Goal: Task Accomplishment & Management: Complete application form

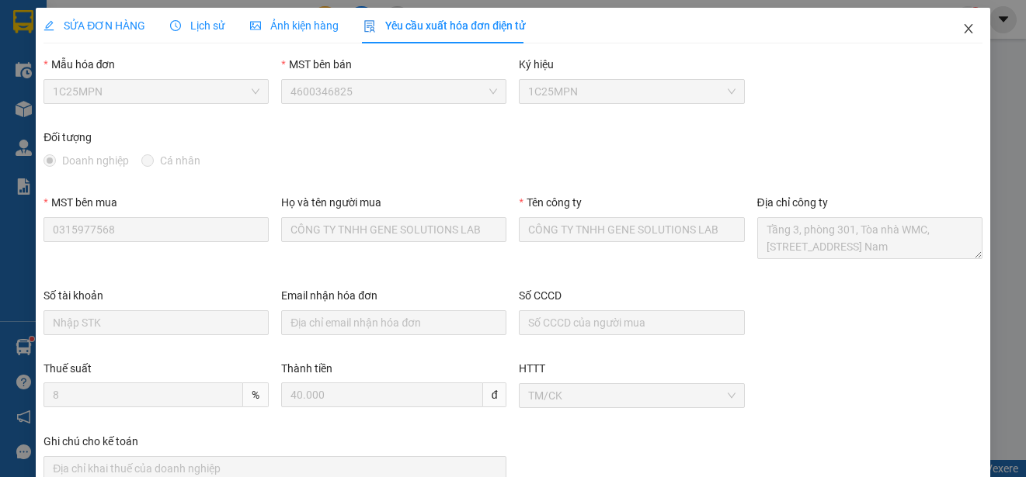
click at [962, 27] on icon "close" at bounding box center [968, 29] width 12 height 12
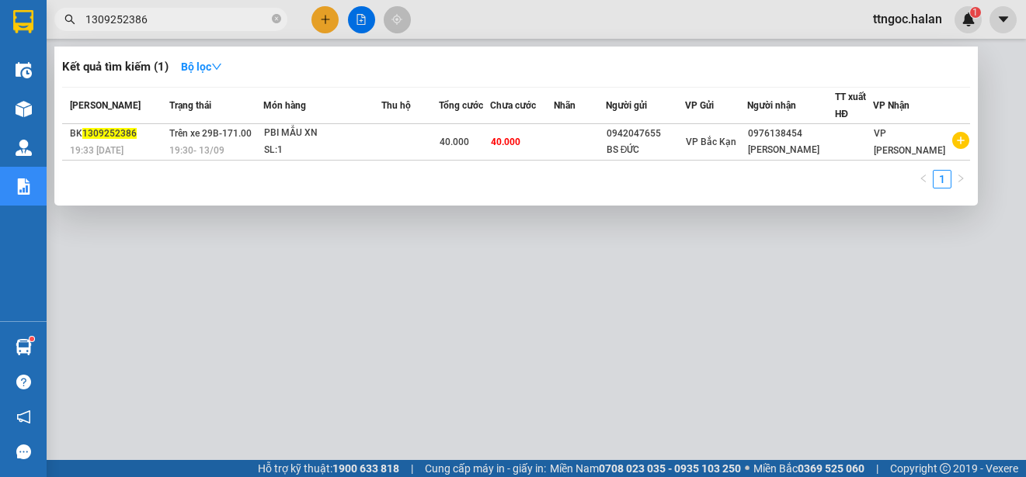
drag, startPoint x: 162, startPoint y: 17, endPoint x: 127, endPoint y: 17, distance: 34.9
click at [127, 17] on input "1309252386" at bounding box center [176, 19] width 183 height 17
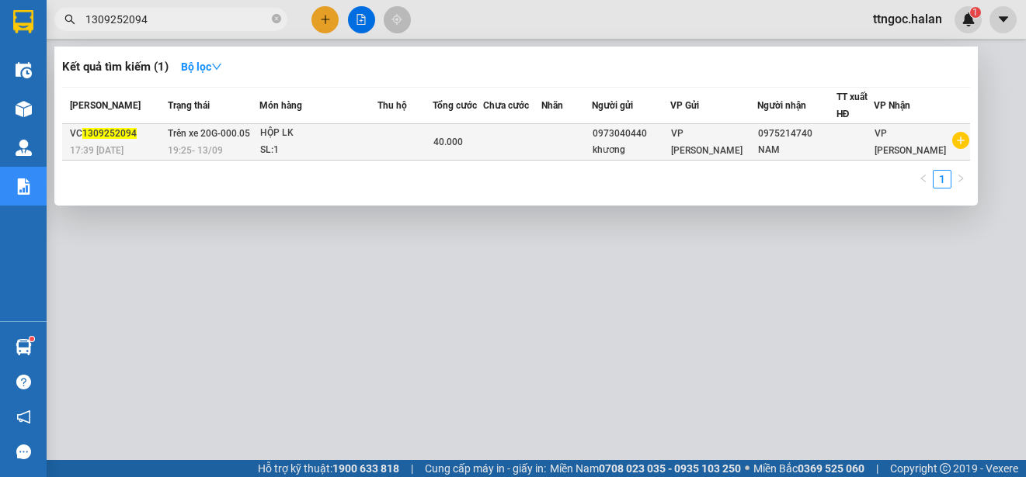
type input "1309252094"
click at [85, 140] on div "VC 1309252094" at bounding box center [116, 134] width 93 height 16
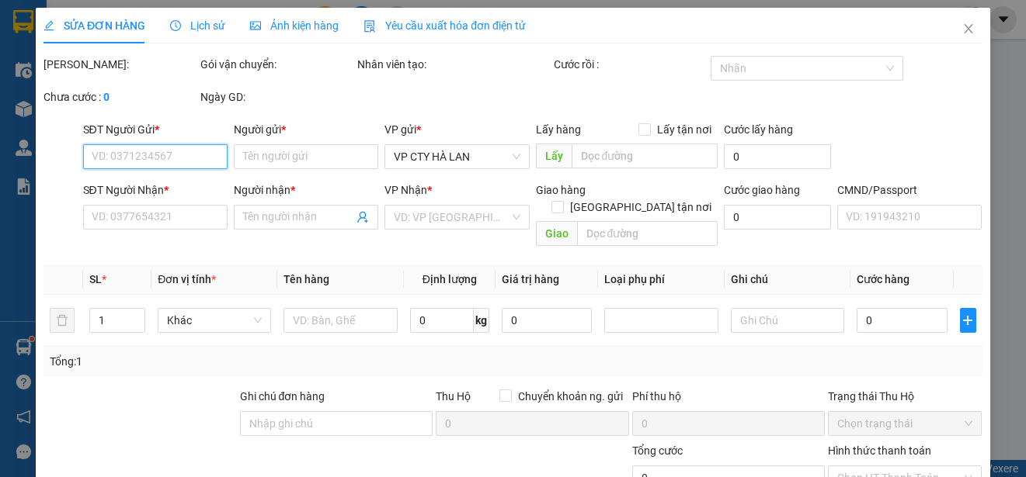
type input "0973040440"
type input "khương"
type input "0975214740"
type input "NAM"
type input "40.000"
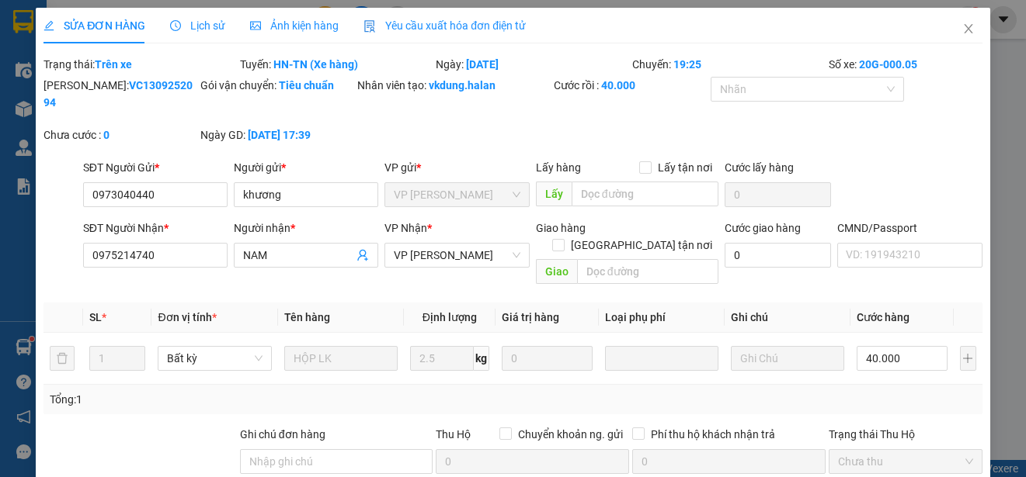
click at [464, 19] on span "Yêu cầu xuất hóa đơn điện tử" at bounding box center [444, 25] width 162 height 12
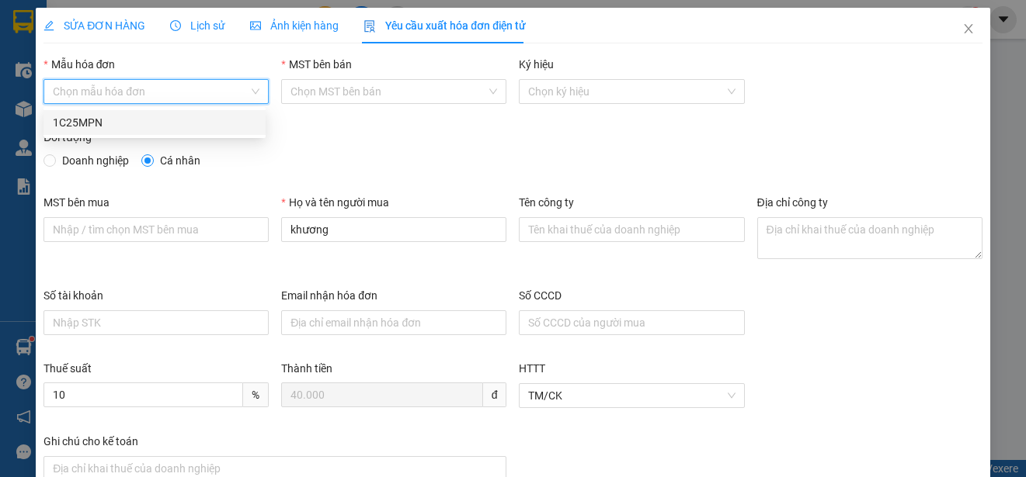
click at [231, 95] on input "Mẫu hóa đơn" at bounding box center [151, 91] width 196 height 23
drag, startPoint x: 138, startPoint y: 123, endPoint x: 127, endPoint y: 137, distance: 18.2
click at [137, 123] on div "1C25MPN" at bounding box center [154, 122] width 203 height 17
type input "8"
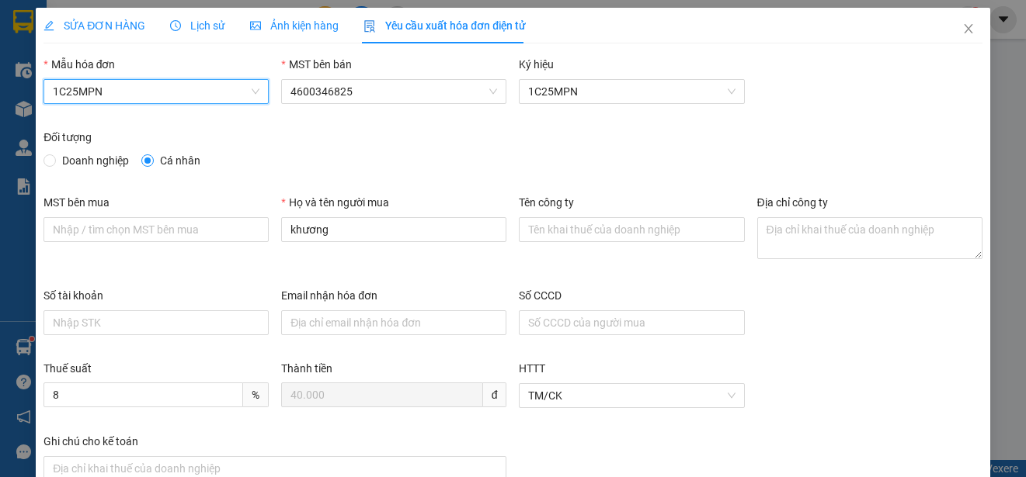
click at [119, 158] on span "Doanh nghiệp" at bounding box center [95, 160] width 79 height 17
click at [54, 158] on input "Doanh nghiệp" at bounding box center [48, 159] width 11 height 11
radio input "true"
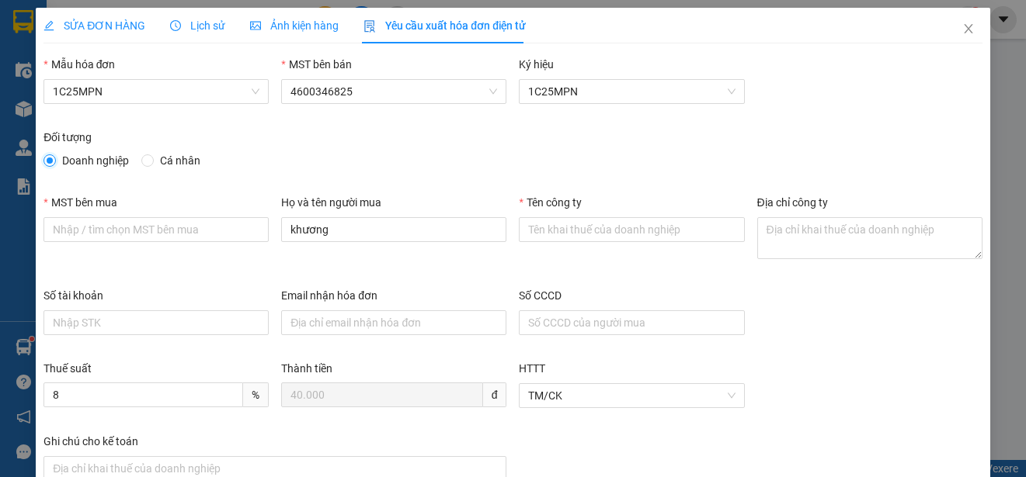
radio input "false"
click at [102, 23] on span "SỬA ĐƠN HÀNG" at bounding box center [94, 25] width 102 height 12
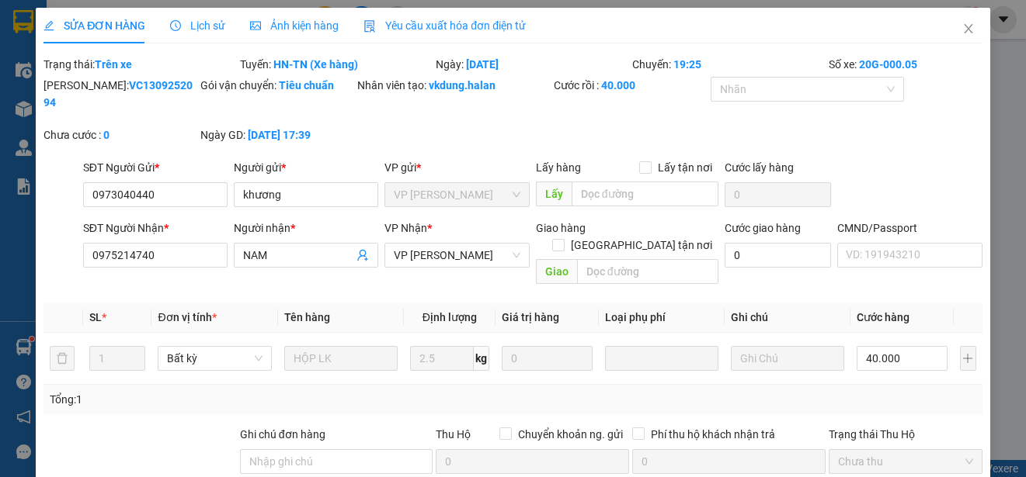
click at [408, 23] on span "Yêu cầu xuất hóa đơn điện tử" at bounding box center [444, 25] width 162 height 12
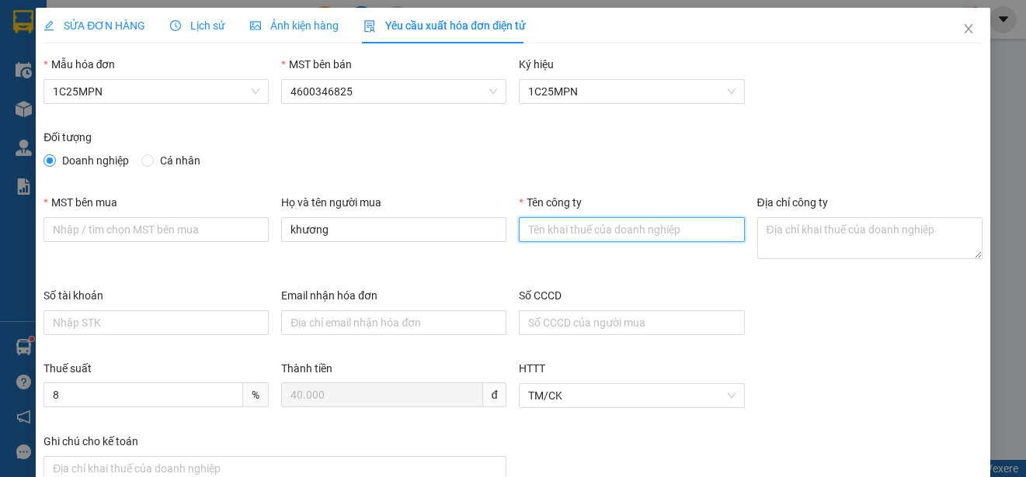
paste input "CÔNG TY CỔ PHẦN PKG BATTERY"
type input "CÔNG TY CỔ PHẦN PKG BATTERY"
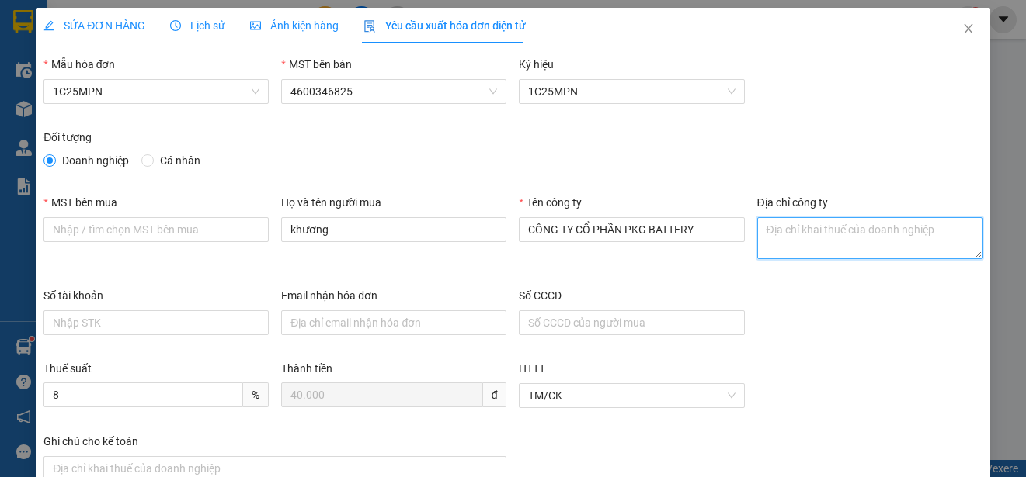
click at [765, 245] on textarea "Địa chỉ công ty" at bounding box center [869, 238] width 225 height 42
paste textarea "[STREET_ADDRESS]"
type textarea "[STREET_ADDRESS]"
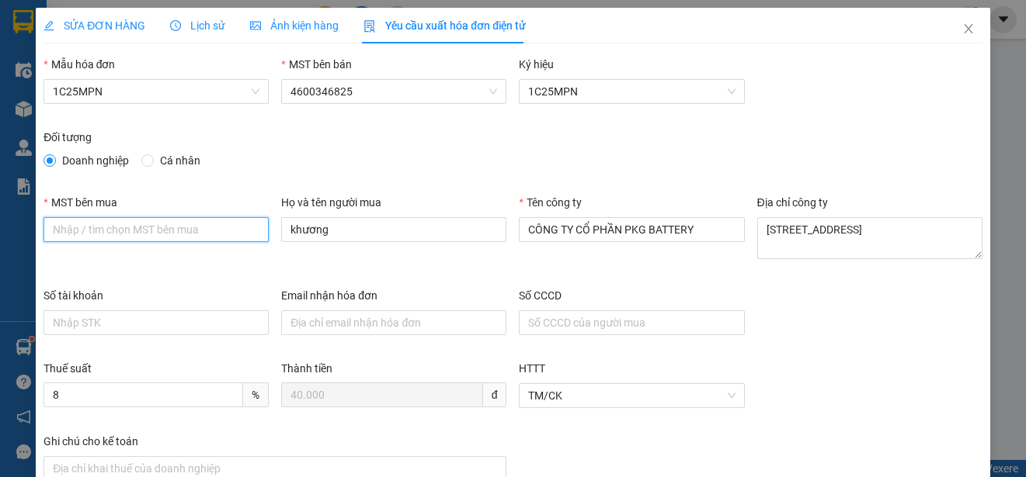
click at [53, 227] on input "MST bên mua" at bounding box center [155, 229] width 225 height 25
paste input "0109982347"
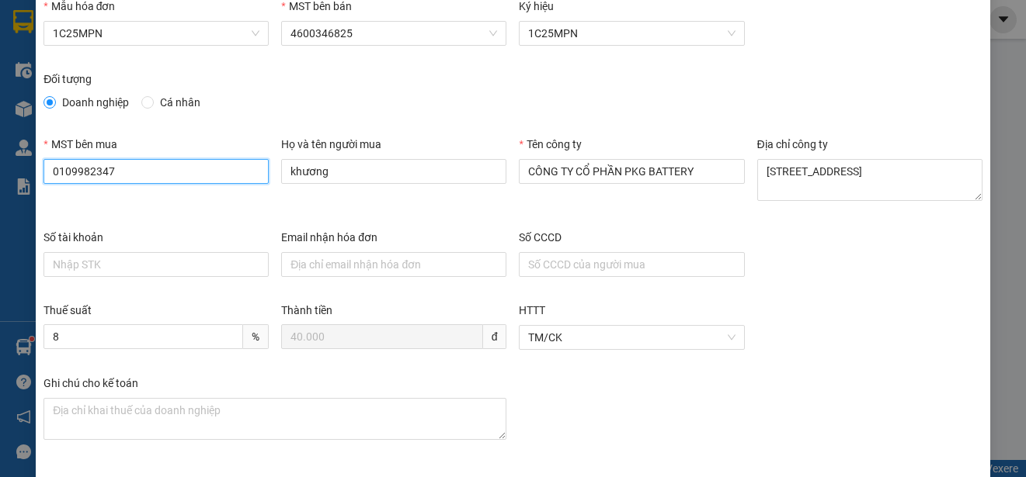
scroll to position [116, 0]
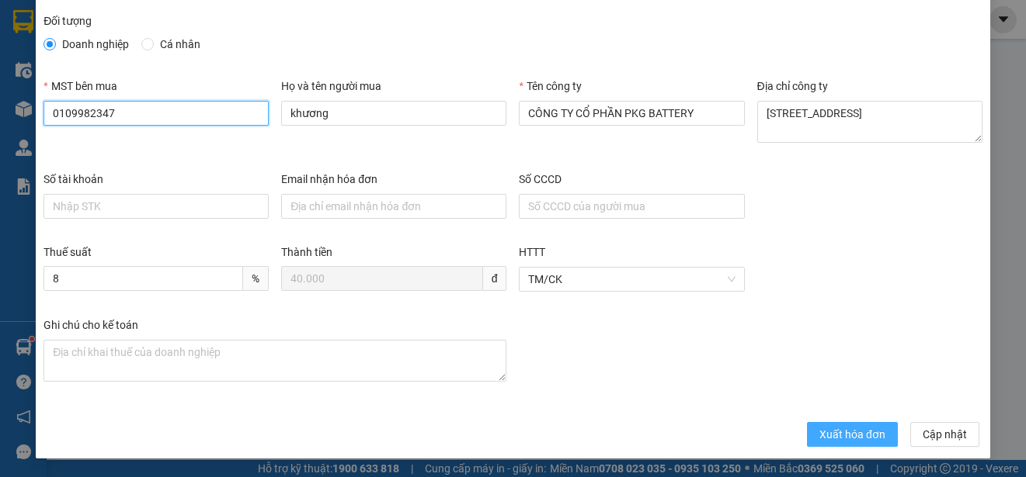
type input "0109982347"
click at [850, 431] on span "Xuất hóa đơn" at bounding box center [852, 434] width 66 height 17
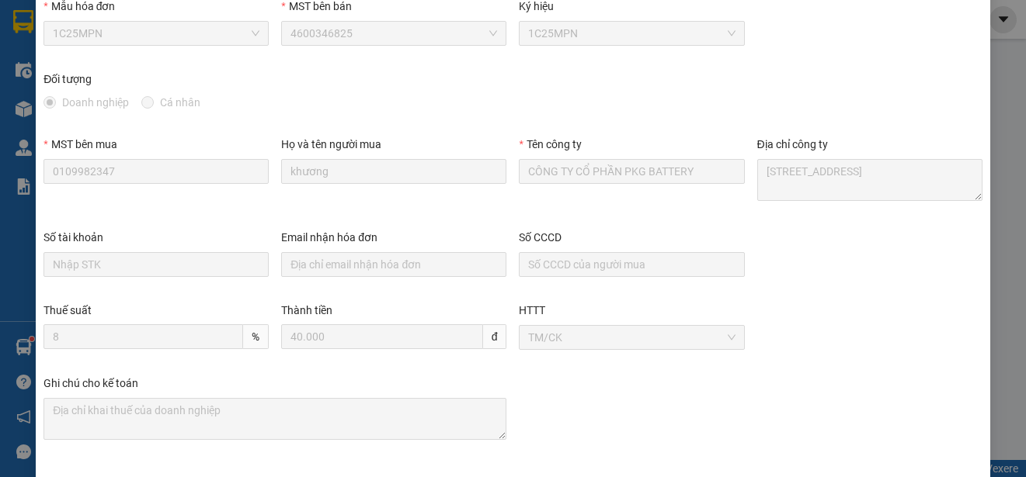
scroll to position [0, 0]
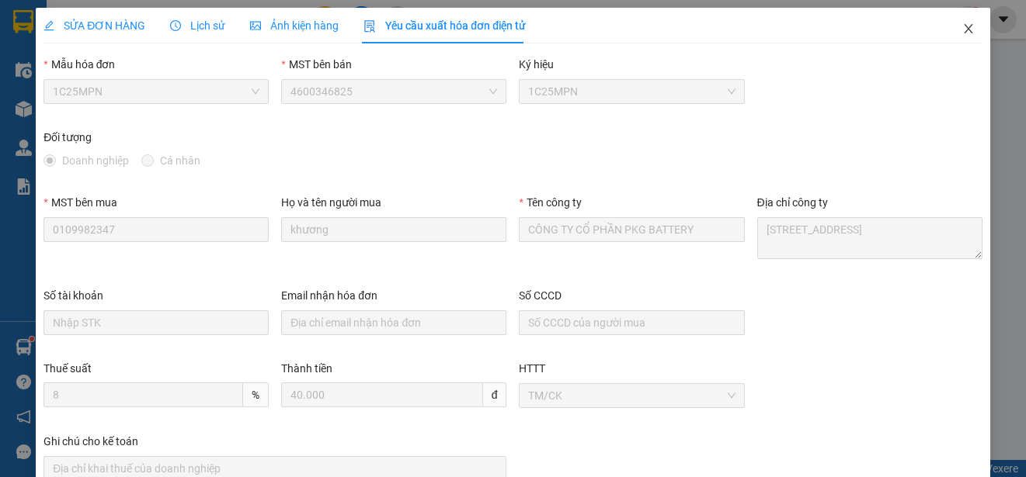
click at [962, 23] on icon "close" at bounding box center [968, 29] width 12 height 12
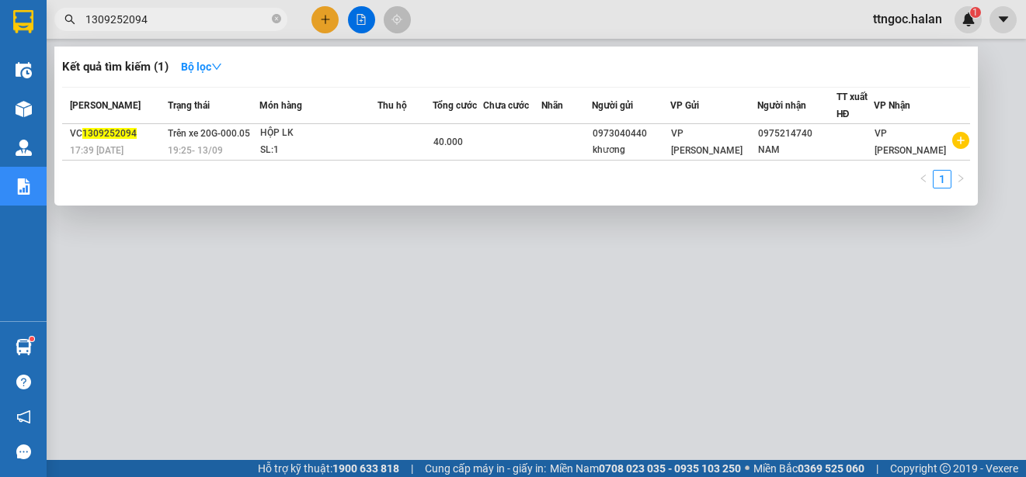
drag, startPoint x: 147, startPoint y: 19, endPoint x: 122, endPoint y: 16, distance: 25.1
click at [122, 16] on input "1309252094" at bounding box center [176, 19] width 183 height 17
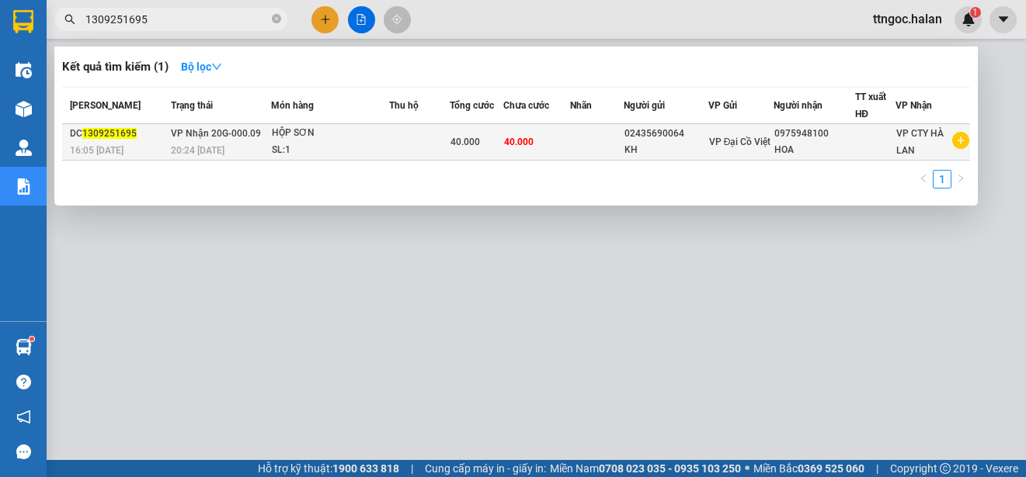
type input "1309251695"
click at [120, 149] on span "16:05 [DATE]" at bounding box center [97, 150] width 54 height 11
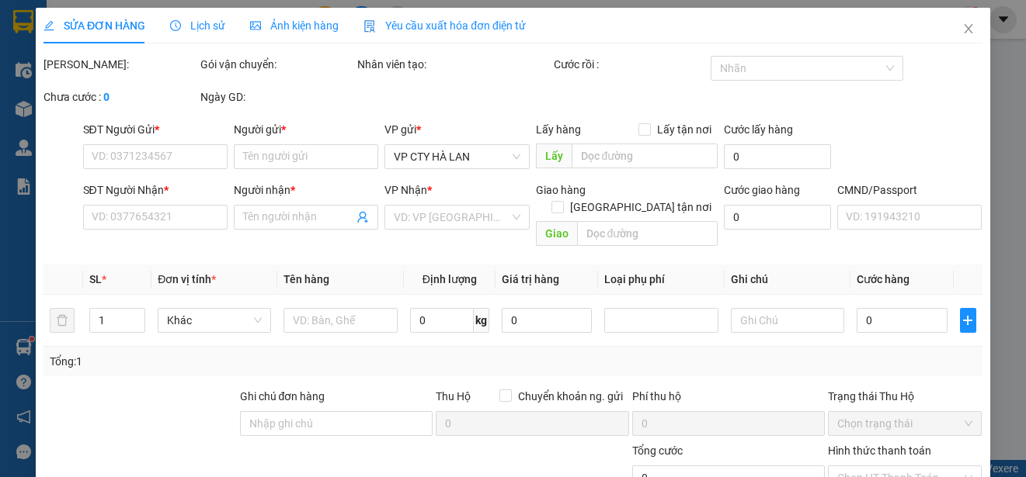
type input "02435690064"
type input "KH"
type input "0975948100"
type input "HOA"
type input "40.000"
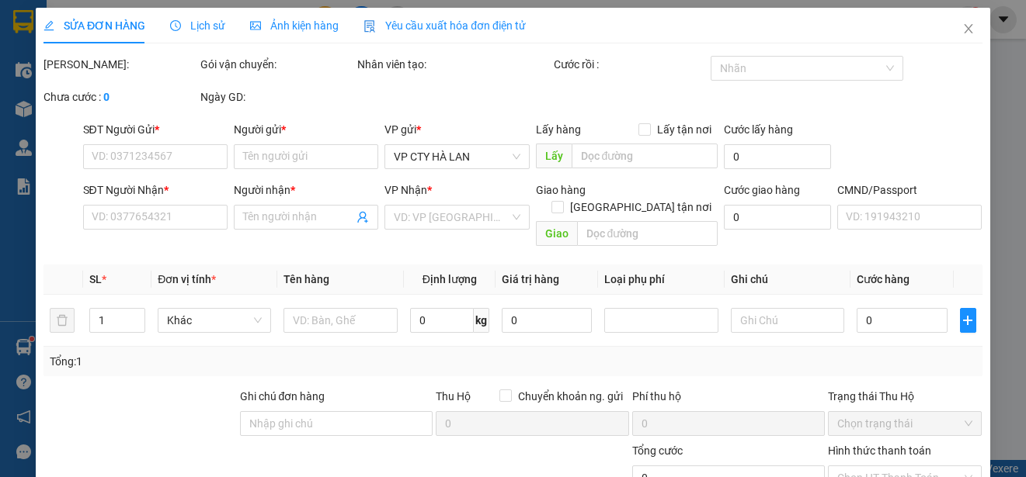
type input "40.000"
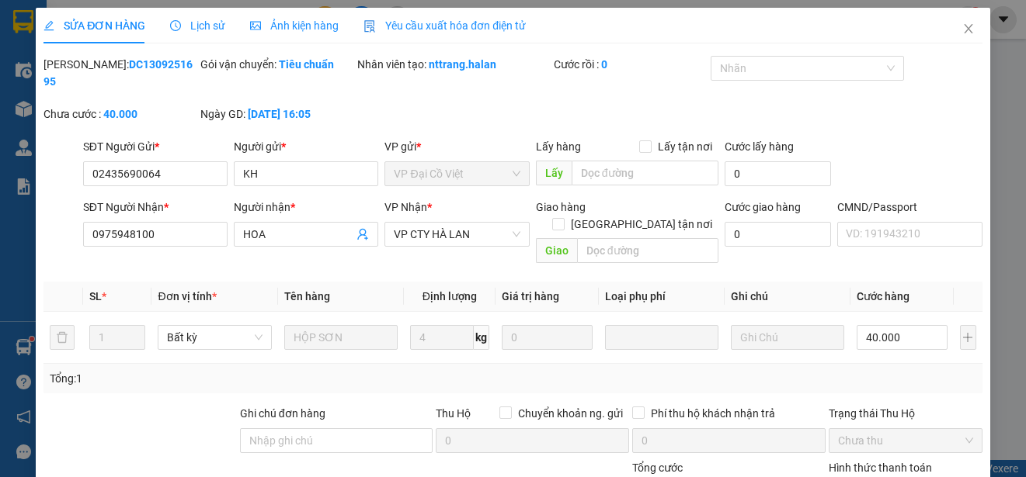
click at [493, 29] on span "Yêu cầu xuất hóa đơn điện tử" at bounding box center [444, 25] width 162 height 12
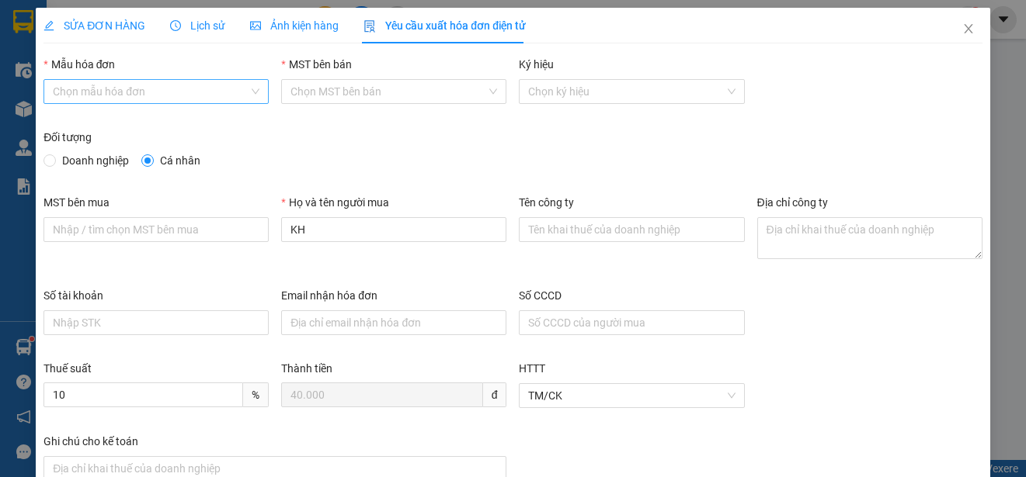
click at [175, 79] on div "Chọn mẫu hóa đơn" at bounding box center [155, 91] width 225 height 25
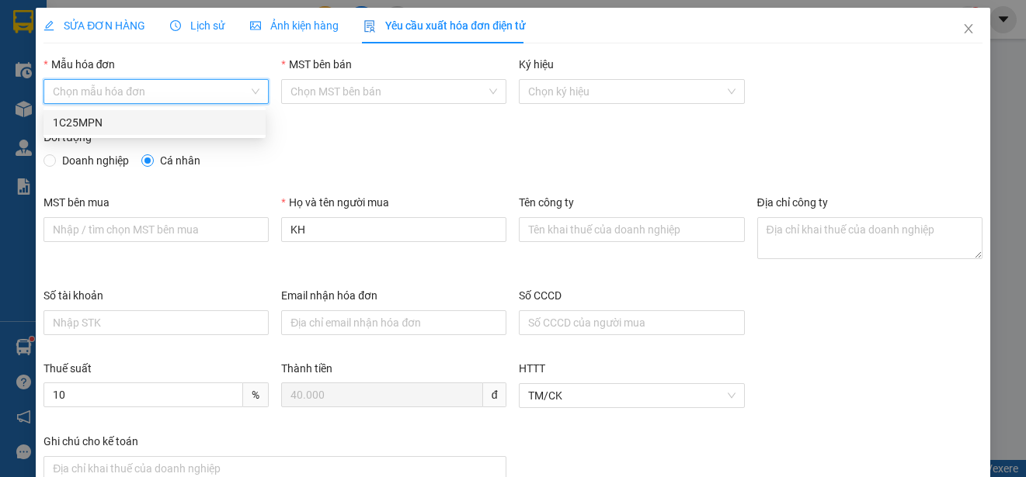
click at [109, 127] on div "1C25MPN" at bounding box center [154, 122] width 203 height 17
type input "8"
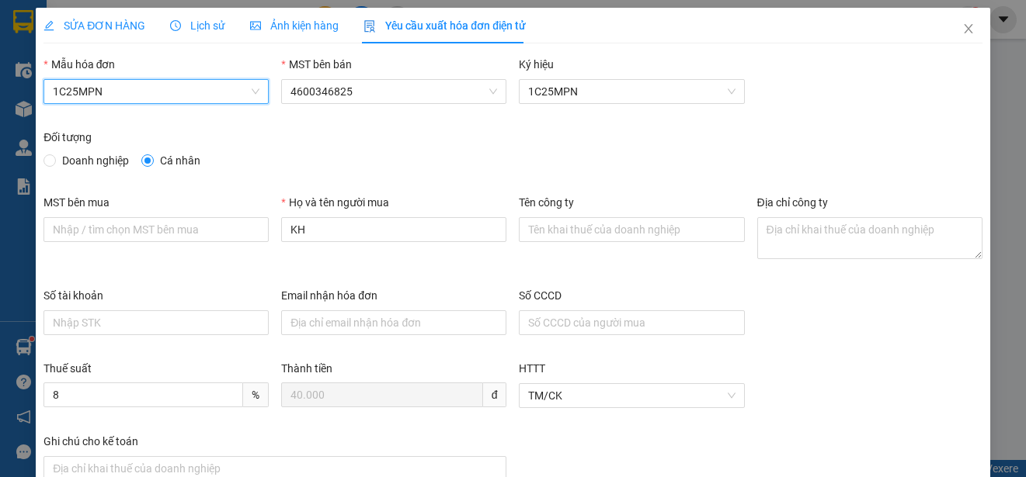
click at [85, 160] on span "Doanh nghiệp" at bounding box center [95, 160] width 79 height 17
click at [54, 160] on input "Doanh nghiệp" at bounding box center [48, 159] width 11 height 11
radio input "true"
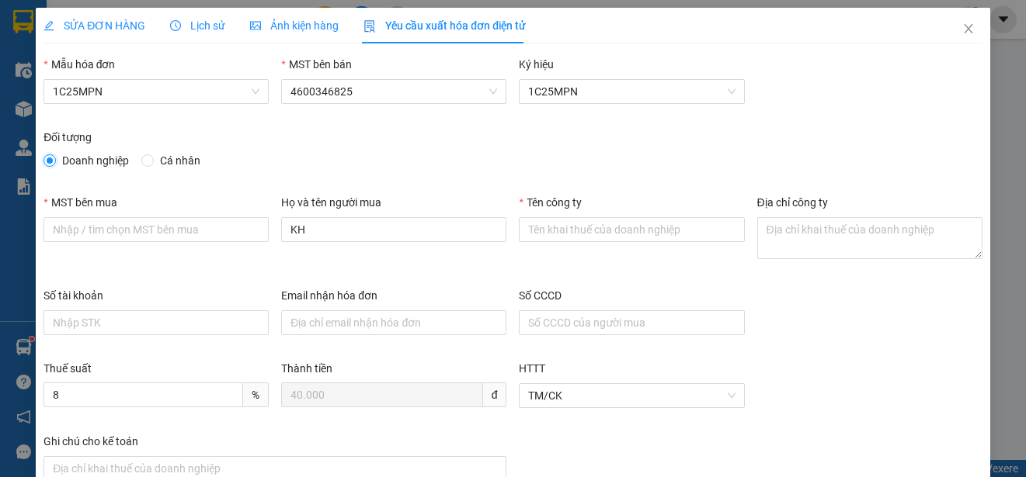
radio input "false"
click at [566, 232] on input "Tên công ty" at bounding box center [631, 229] width 225 height 25
paste input "CÔNG TY CỔ PHẦN CỘNG ĐỒNG XE TẢI VIỆT NAM – CHI NHÁNH [GEOGRAPHIC_DATA]"
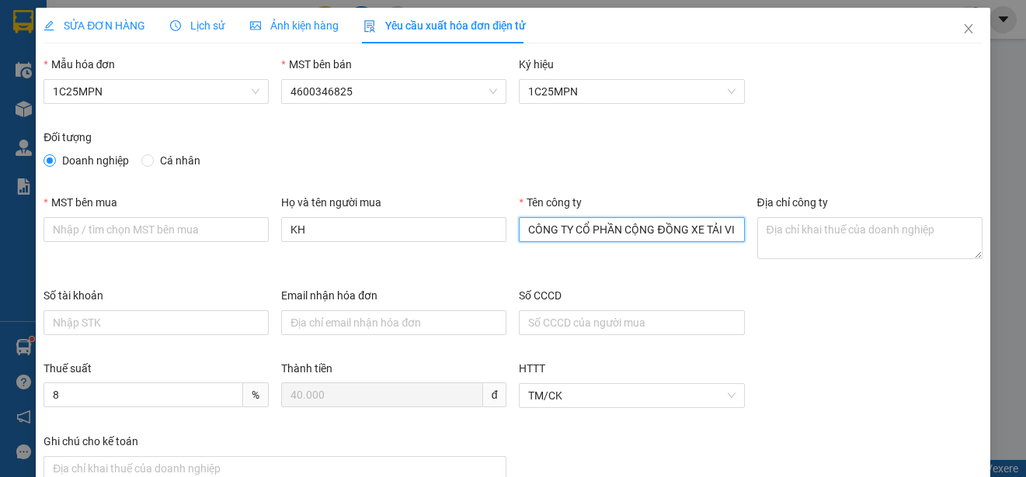
scroll to position [0, 186]
type input "CÔNG TY CỔ PHẦN CỘNG ĐỒNG XE TẢI VIỆT NAM – CHI NHÁNH [GEOGRAPHIC_DATA]"
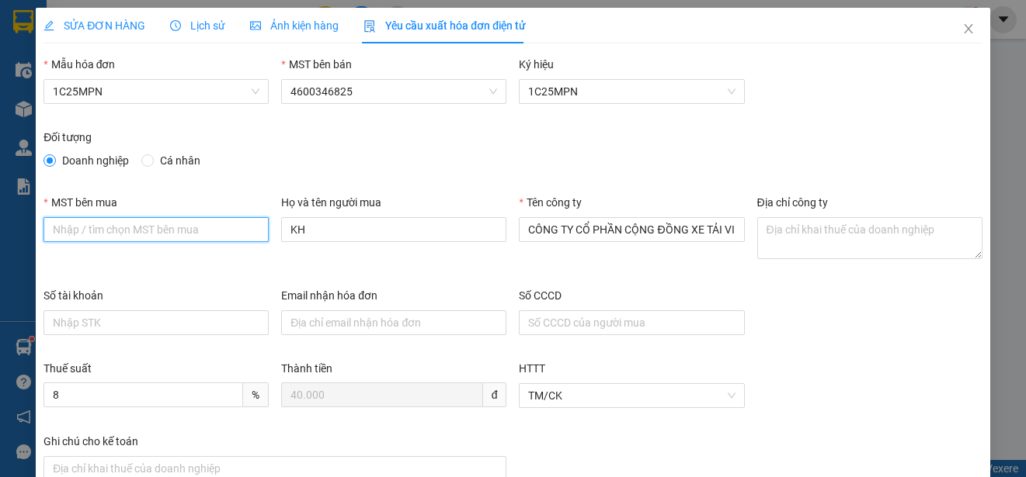
click at [63, 231] on input "MST bên mua" at bounding box center [155, 229] width 225 height 25
paste input "0108796475-017"
type input "0108796475-017"
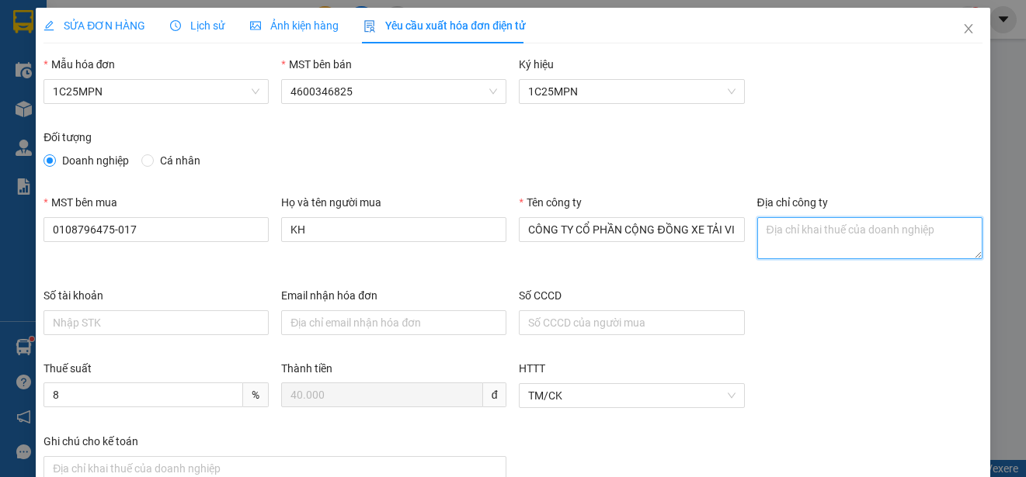
click at [768, 236] on textarea "Địa chỉ công ty" at bounding box center [869, 238] width 225 height 42
paste textarea "Xóm Đồng Xe, [GEOGRAPHIC_DATA], [GEOGRAPHIC_DATA], [GEOGRAPHIC_DATA]."
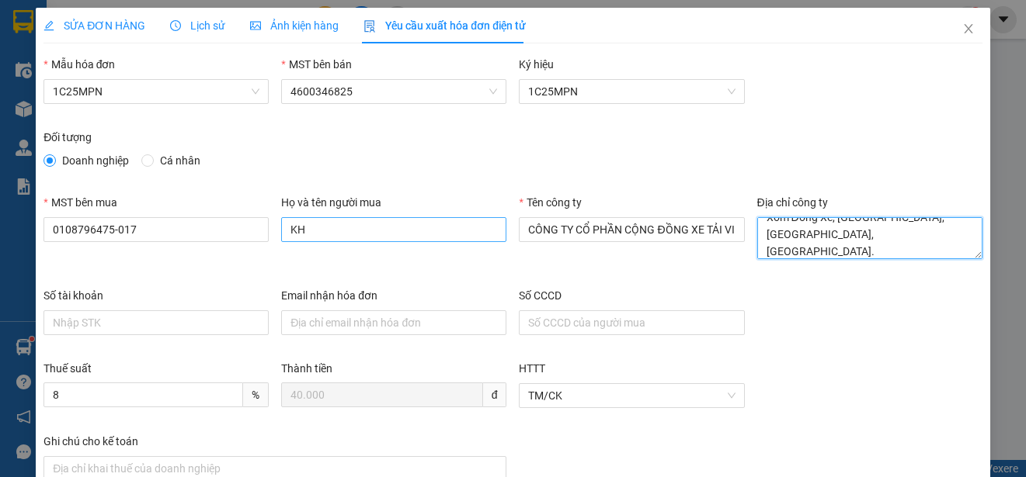
type textarea "Xóm Đồng Xe, [GEOGRAPHIC_DATA], [GEOGRAPHIC_DATA], [GEOGRAPHIC_DATA]."
click at [329, 234] on input "KH" at bounding box center [393, 229] width 225 height 25
type input "p"
type input "[PERSON_NAME]"
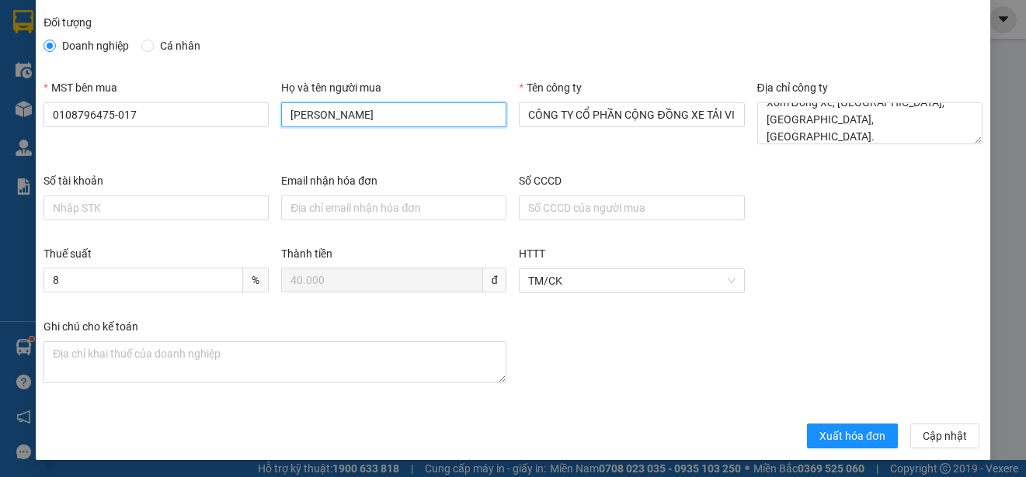
scroll to position [116, 0]
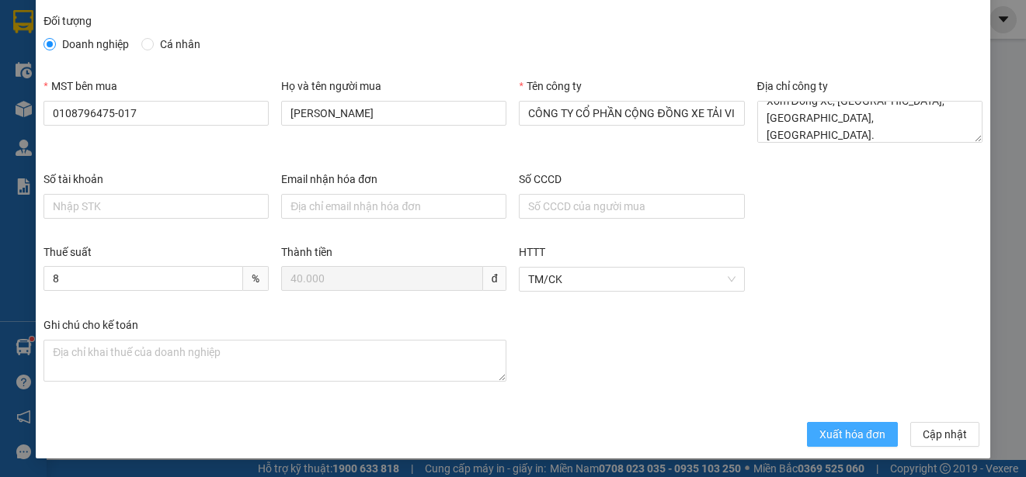
click at [853, 435] on span "Xuất hóa đơn" at bounding box center [852, 434] width 66 height 17
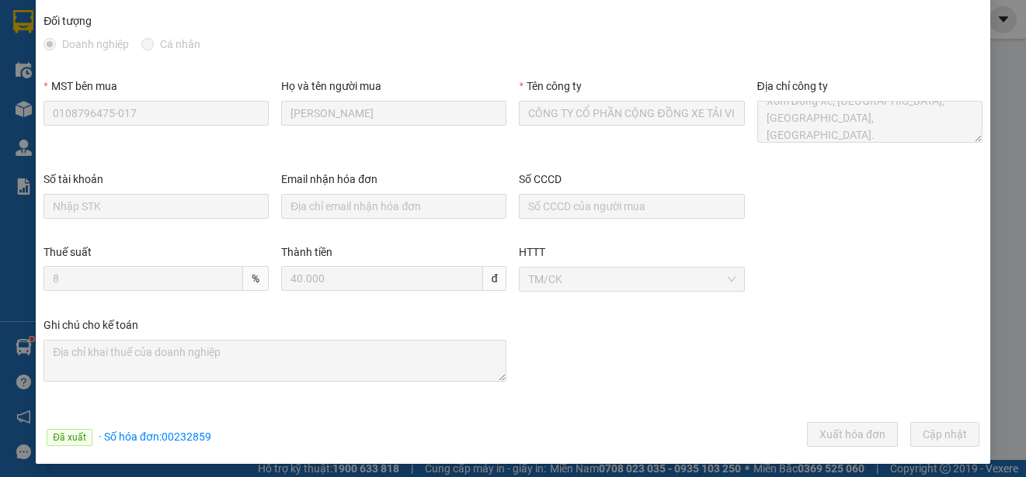
scroll to position [0, 0]
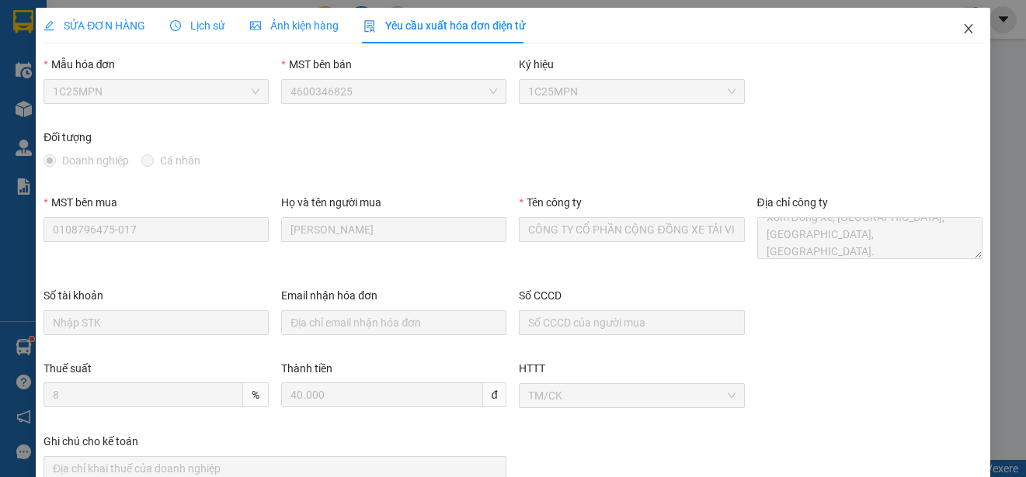
click at [962, 29] on icon "close" at bounding box center [968, 29] width 12 height 12
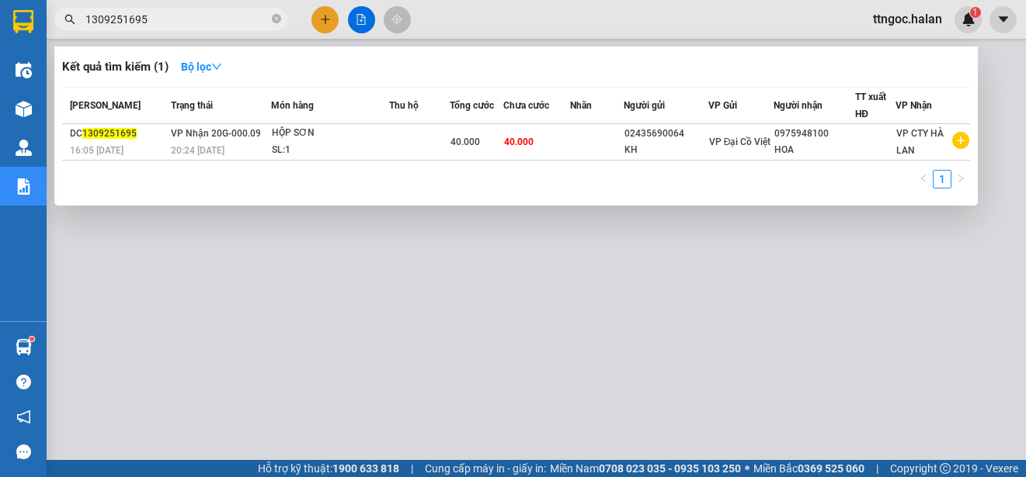
drag, startPoint x: 147, startPoint y: 12, endPoint x: 120, endPoint y: 12, distance: 26.4
click at [120, 12] on input "1309251695" at bounding box center [176, 19] width 183 height 17
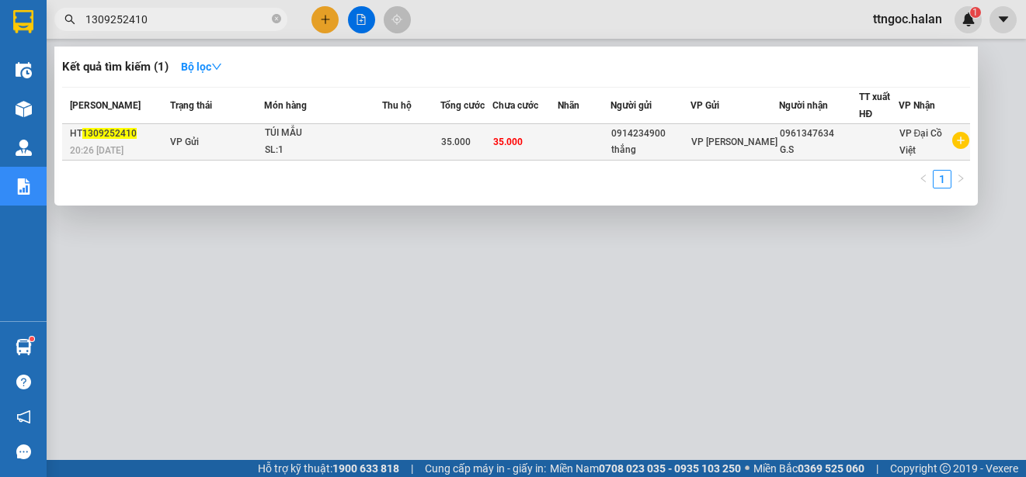
type input "1309252410"
click at [133, 141] on div "HT 1309252410" at bounding box center [117, 134] width 95 height 16
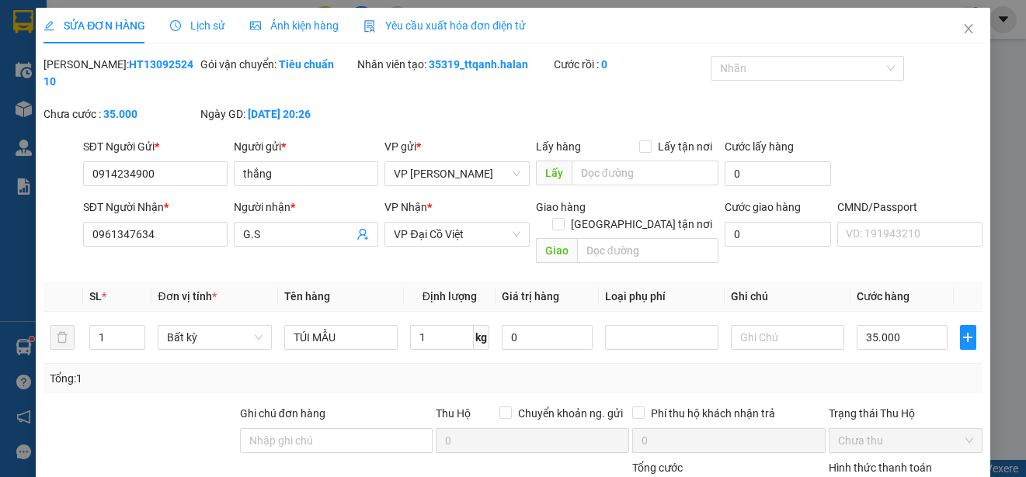
click at [417, 25] on span "Yêu cầu xuất hóa đơn điện tử" at bounding box center [444, 25] width 162 height 12
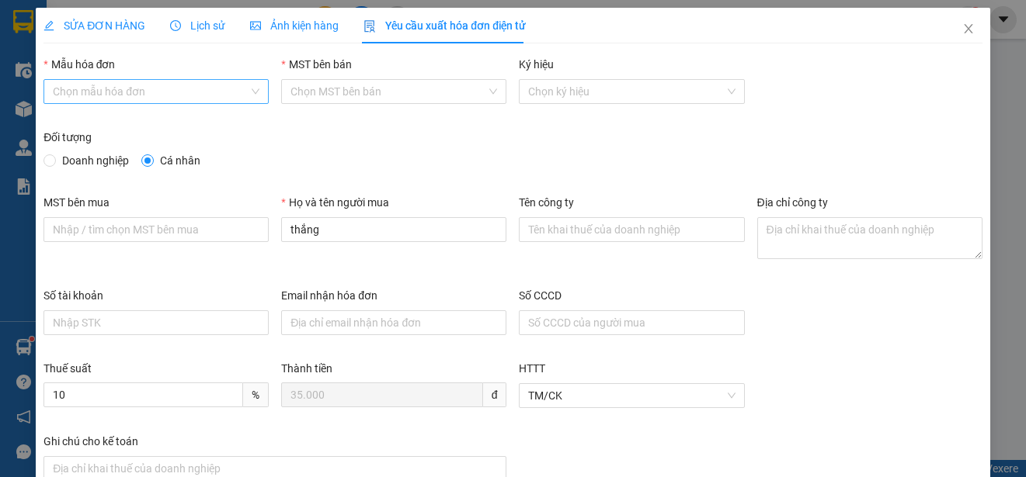
click at [245, 95] on input "Mẫu hóa đơn" at bounding box center [151, 91] width 196 height 23
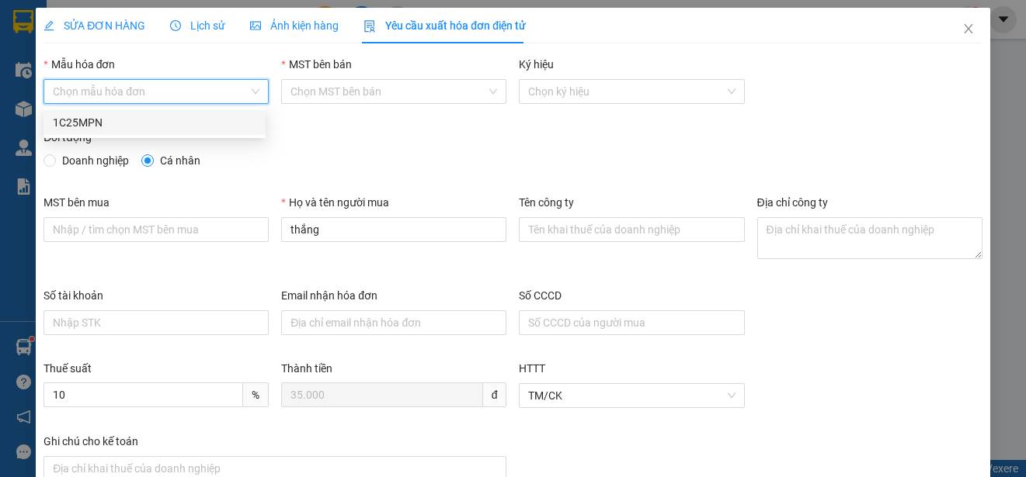
click at [77, 119] on div "1C25MPN" at bounding box center [154, 122] width 203 height 17
type input "8"
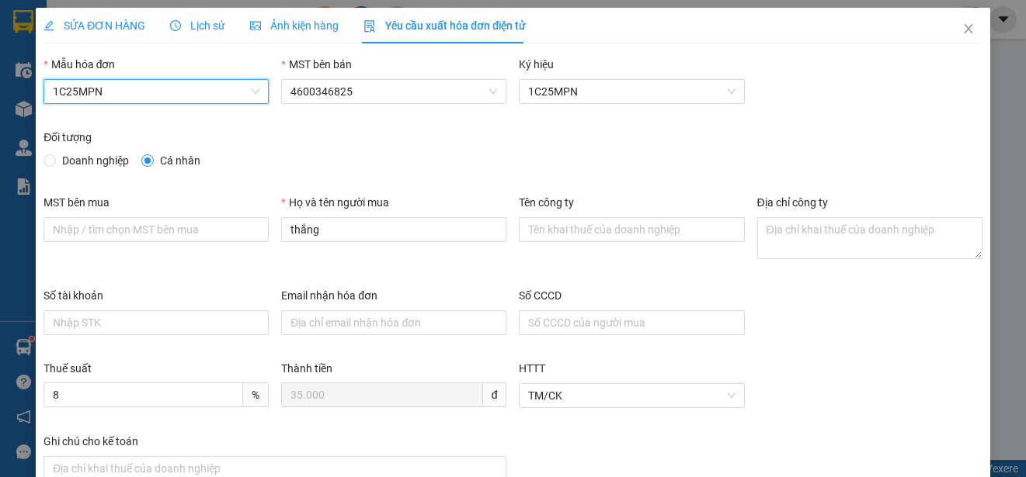
click at [50, 152] on label "Doanh nghiệp" at bounding box center [89, 160] width 92 height 17
click at [50, 154] on input "Doanh nghiệp" at bounding box center [48, 159] width 11 height 11
radio input "true"
radio input "false"
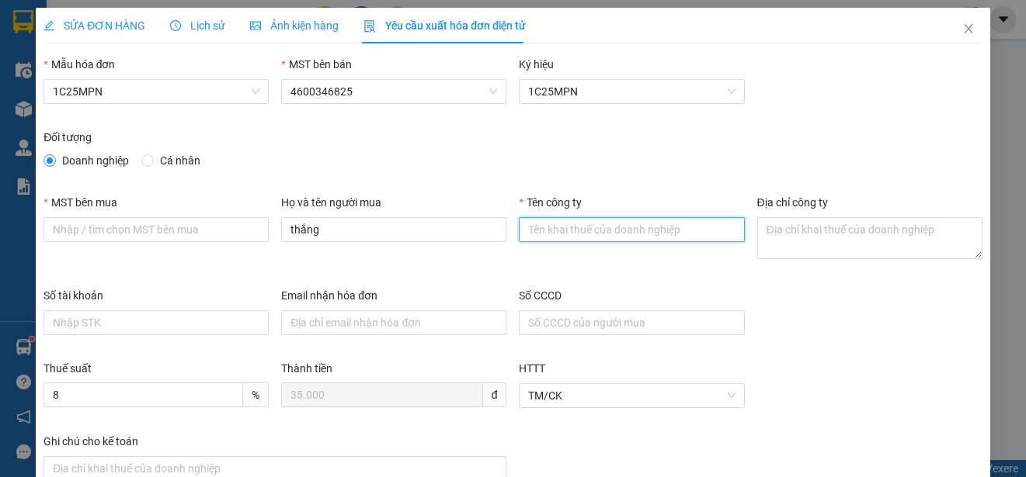
click at [563, 238] on input "Tên công ty" at bounding box center [631, 229] width 225 height 25
paste input "CÔNG TY TNHH GENE SOLUTIONS LAB"
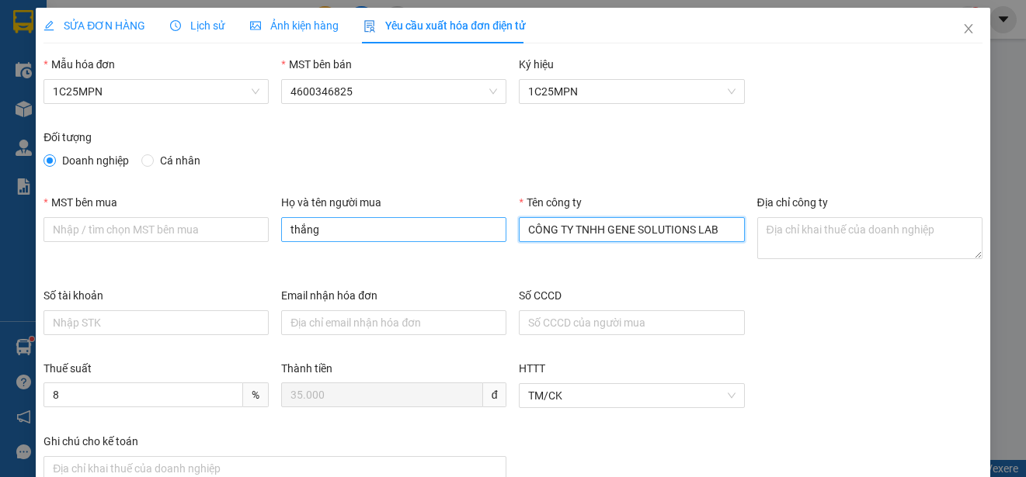
type input "CÔNG TY TNHH GENE SOLUTIONS LAB"
click at [345, 236] on input "thắng" at bounding box center [393, 229] width 225 height 25
paste input "CÔNG TY TNHH GENE SOLUTIONS LAB"
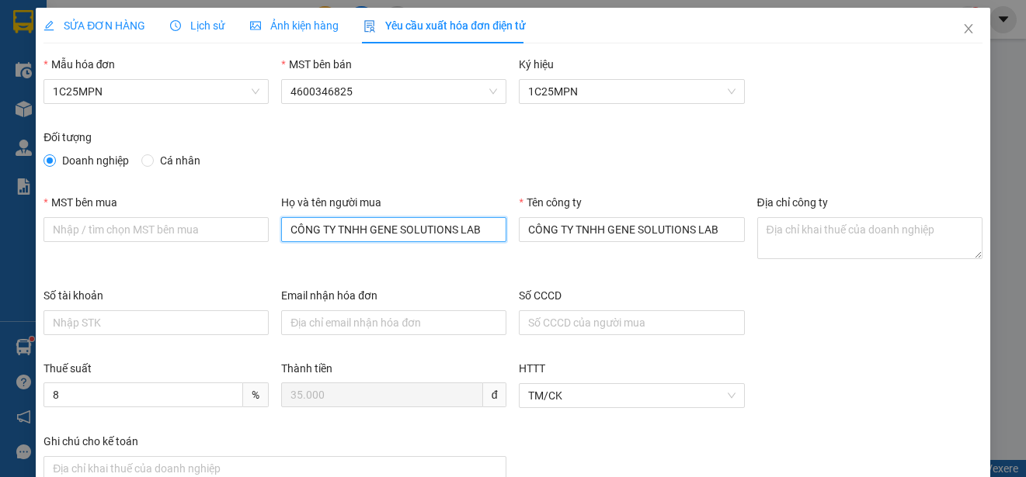
type input "CÔNG TY TNHH GENE SOLUTIONS LAB"
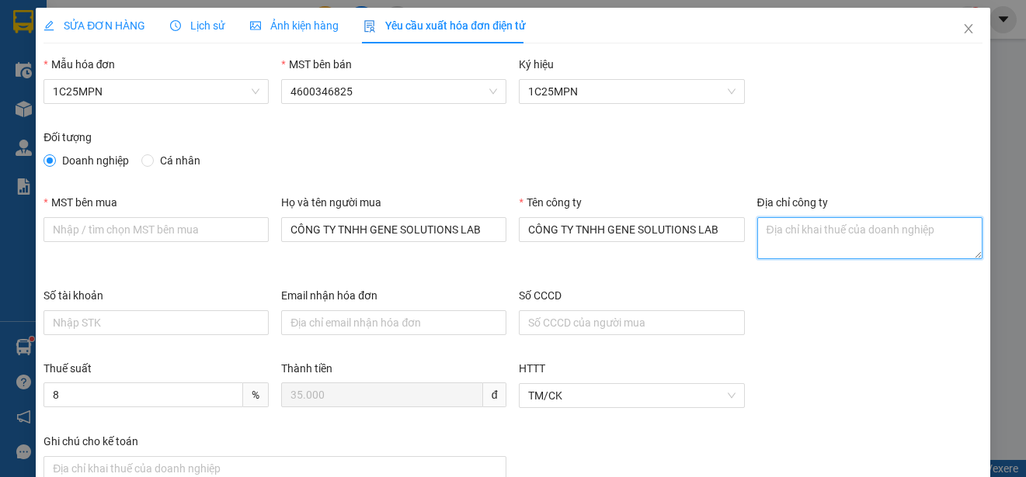
click at [806, 243] on textarea "Địa chỉ công ty" at bounding box center [869, 238] width 225 height 42
paste textarea "Tầng 3, phòng 301, Tòa nhà WMC, [STREET_ADDRESS] Nam."
type textarea "Tầng 3, phòng 301, Tòa nhà WMC, [STREET_ADDRESS] Nam."
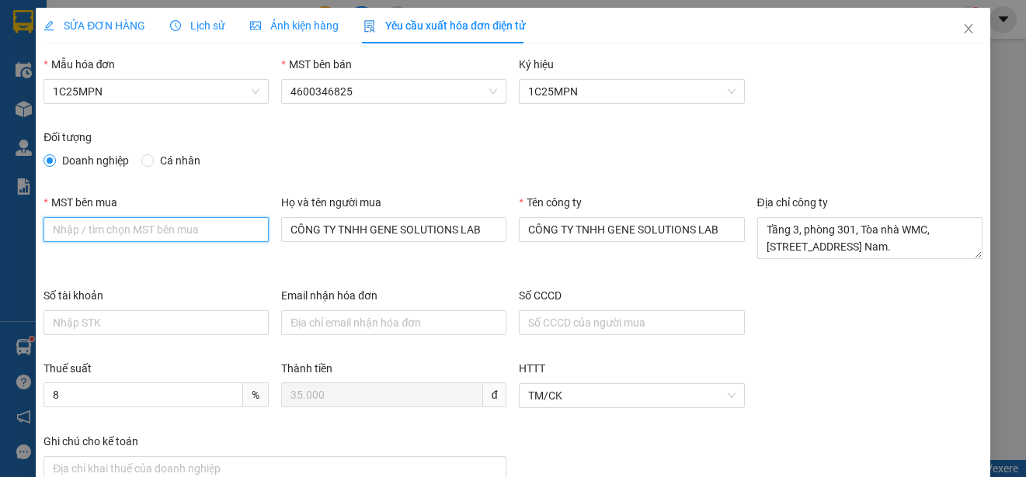
click at [113, 234] on input "MST bên mua" at bounding box center [155, 229] width 225 height 25
paste input "0315977568"
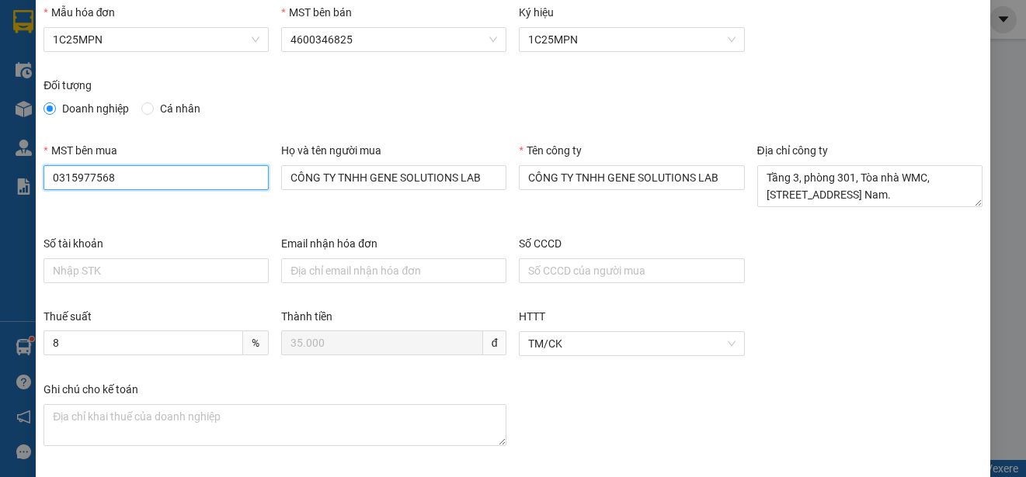
scroll to position [116, 0]
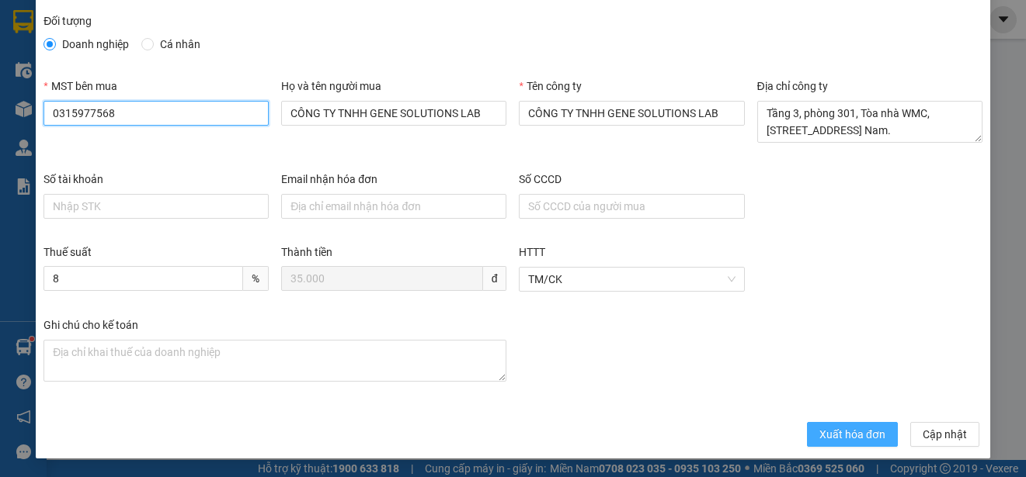
type input "0315977568"
click at [843, 438] on span "Xuất hóa đơn" at bounding box center [852, 434] width 66 height 17
